Goal: Find specific page/section: Find specific page/section

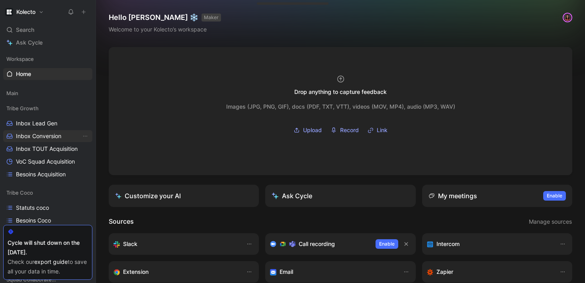
click at [37, 137] on span "Inbox Conversion" at bounding box center [38, 136] width 45 height 8
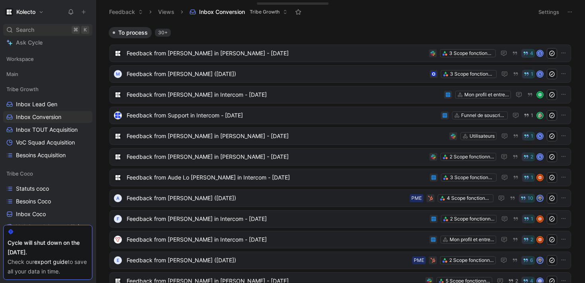
click at [25, 29] on span "Search" at bounding box center [25, 30] width 18 height 10
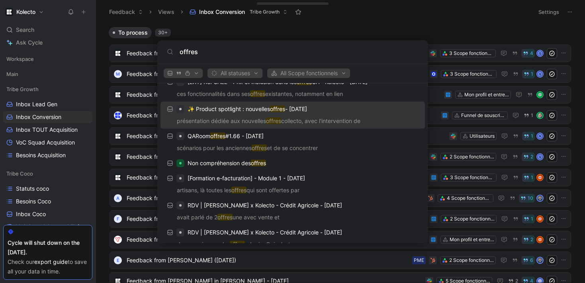
scroll to position [57, 0]
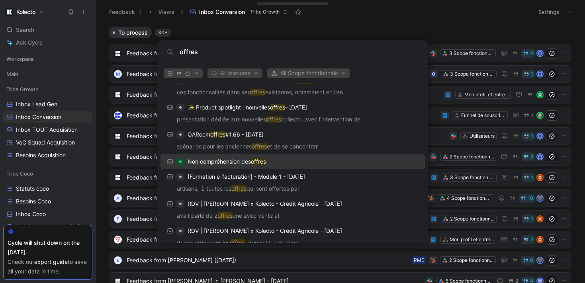
type input "offres"
click at [301, 160] on div "Non compréhension des offres" at bounding box center [293, 161] width 260 height 14
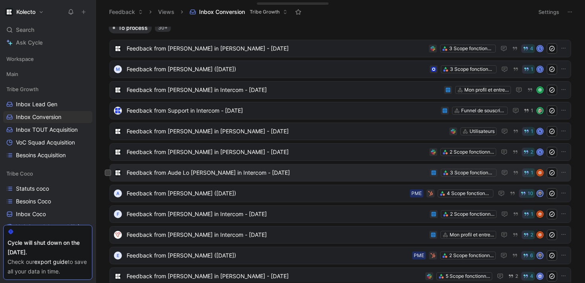
scroll to position [8, 0]
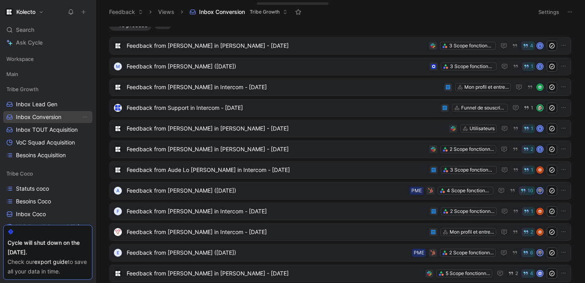
click at [53, 115] on span "Inbox Conversion" at bounding box center [38, 117] width 45 height 8
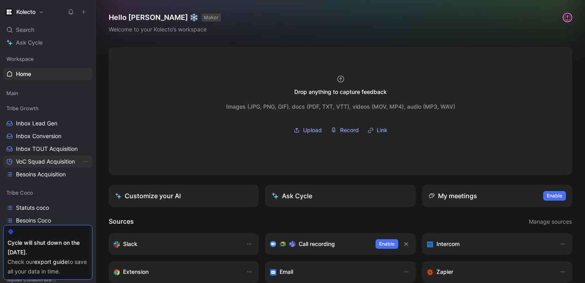
click at [53, 158] on span "VoC Squad Acquisition" at bounding box center [45, 162] width 59 height 8
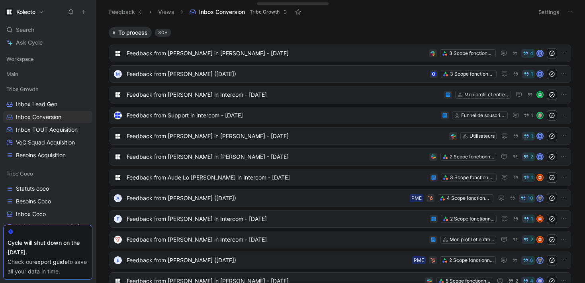
scroll to position [8, 0]
